Goal: Task Accomplishment & Management: Use online tool/utility

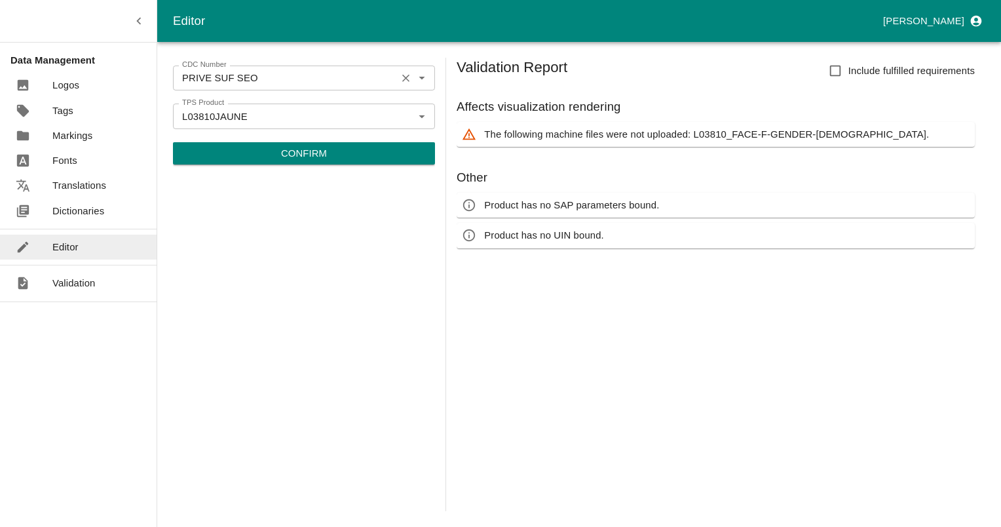
click at [409, 79] on icon "Clear" at bounding box center [405, 78] width 12 height 12
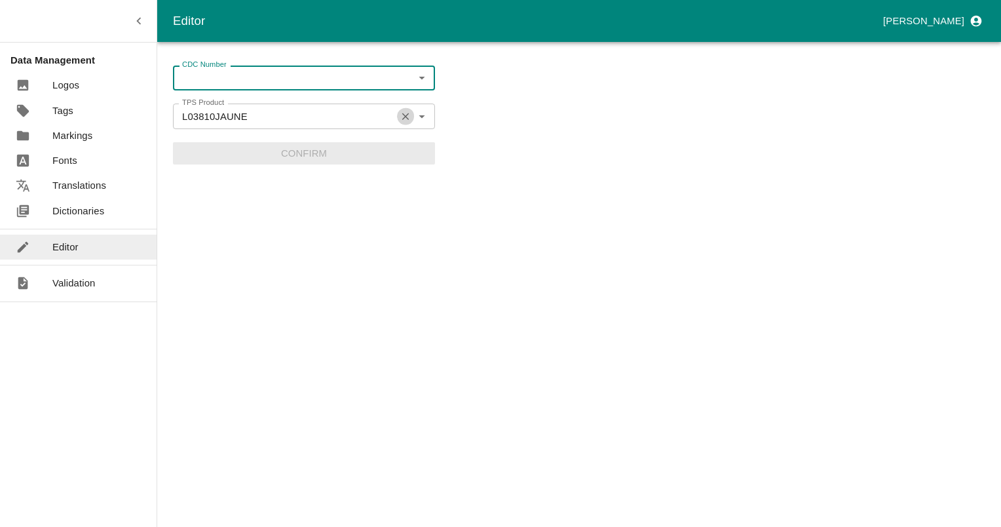
click at [402, 115] on icon "Clear" at bounding box center [405, 116] width 12 height 12
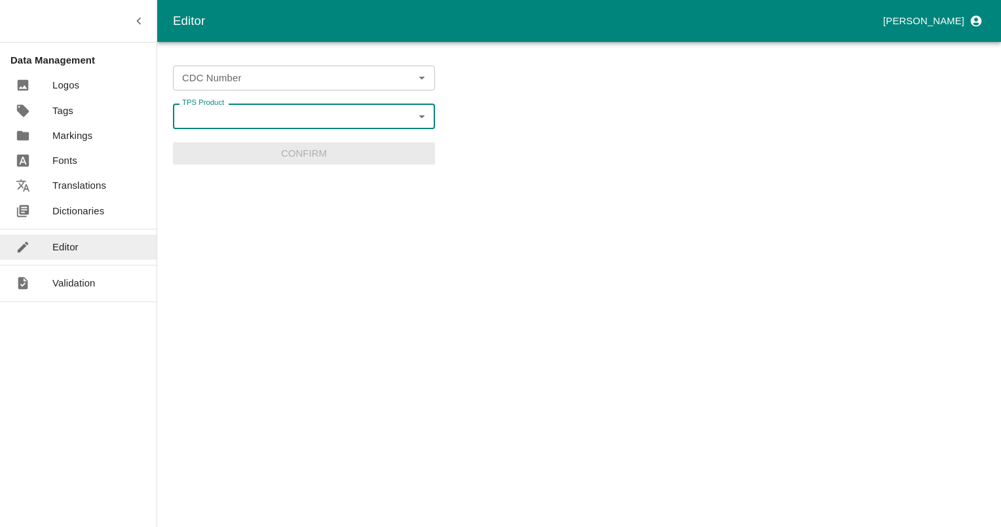
click at [262, 79] on input "CDC Number" at bounding box center [293, 77] width 232 height 17
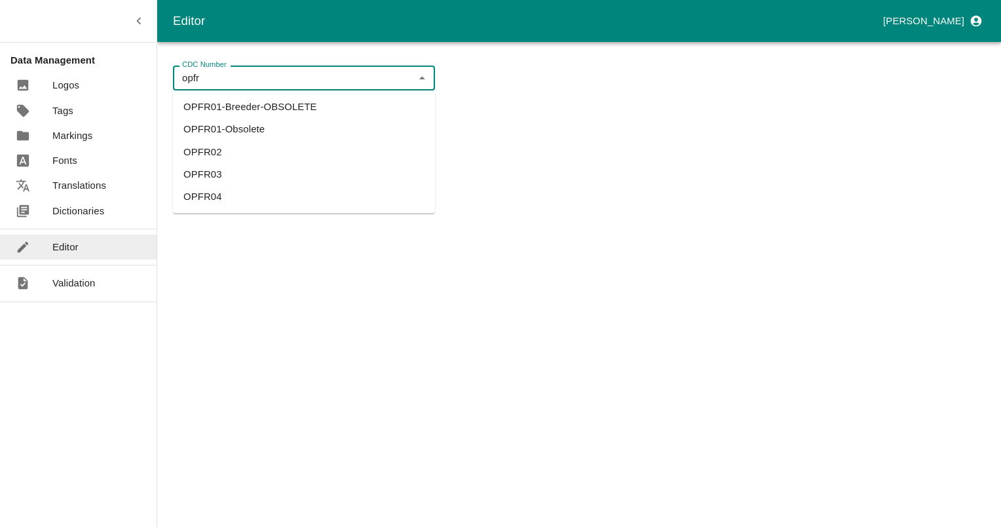
click at [212, 172] on li "OPFR03" at bounding box center [304, 174] width 262 height 22
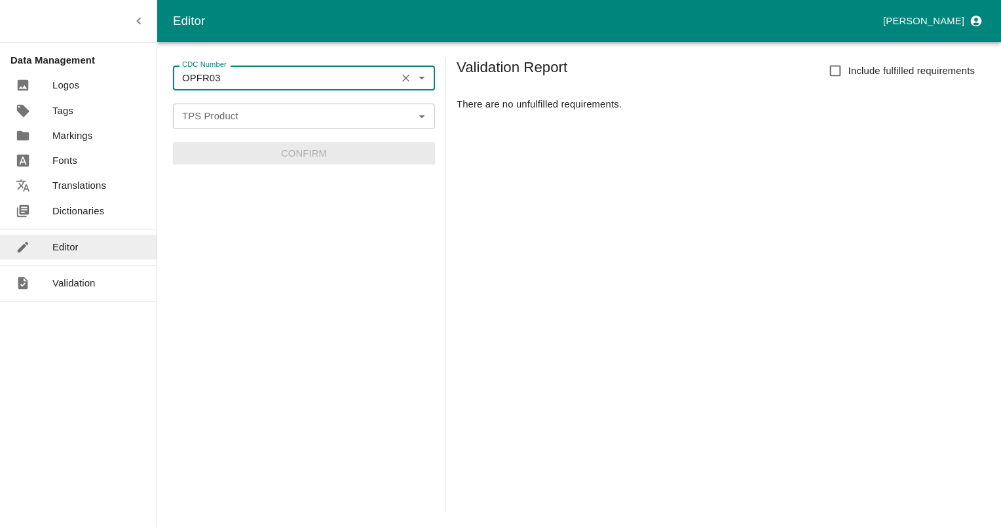
type input "OPFR03"
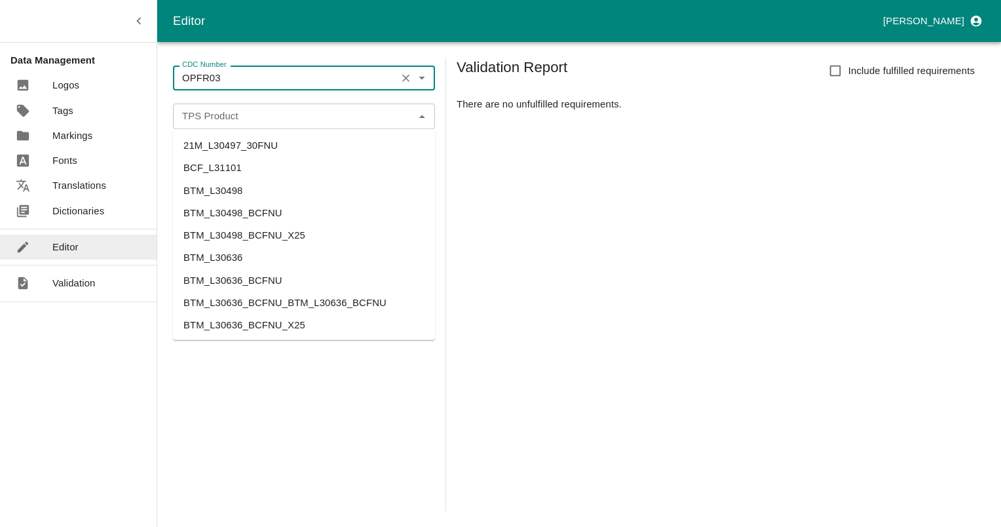
click at [329, 126] on div "TPS Product" at bounding box center [304, 115] width 262 height 25
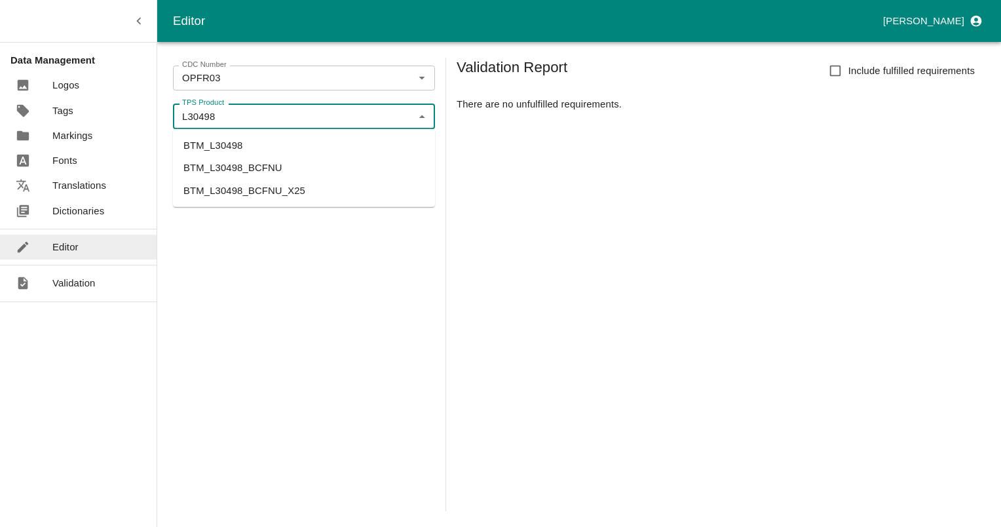
click at [295, 186] on li "BTM_L30498_BCFNU_X25" at bounding box center [304, 190] width 262 height 22
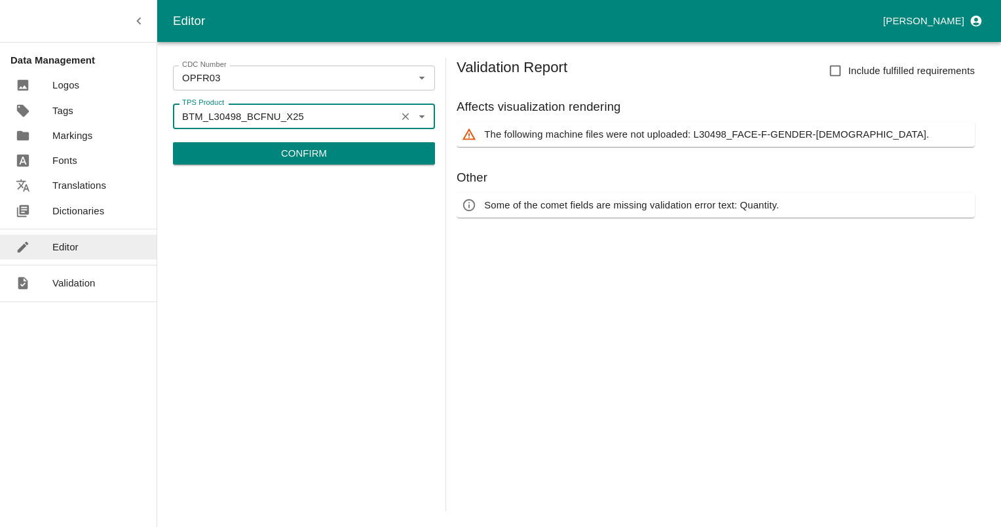
type input "BTM_L30498_BCFNU_X25"
click at [305, 160] on p "Confirm" at bounding box center [304, 153] width 46 height 14
